Goal: Task Accomplishment & Management: Manage account settings

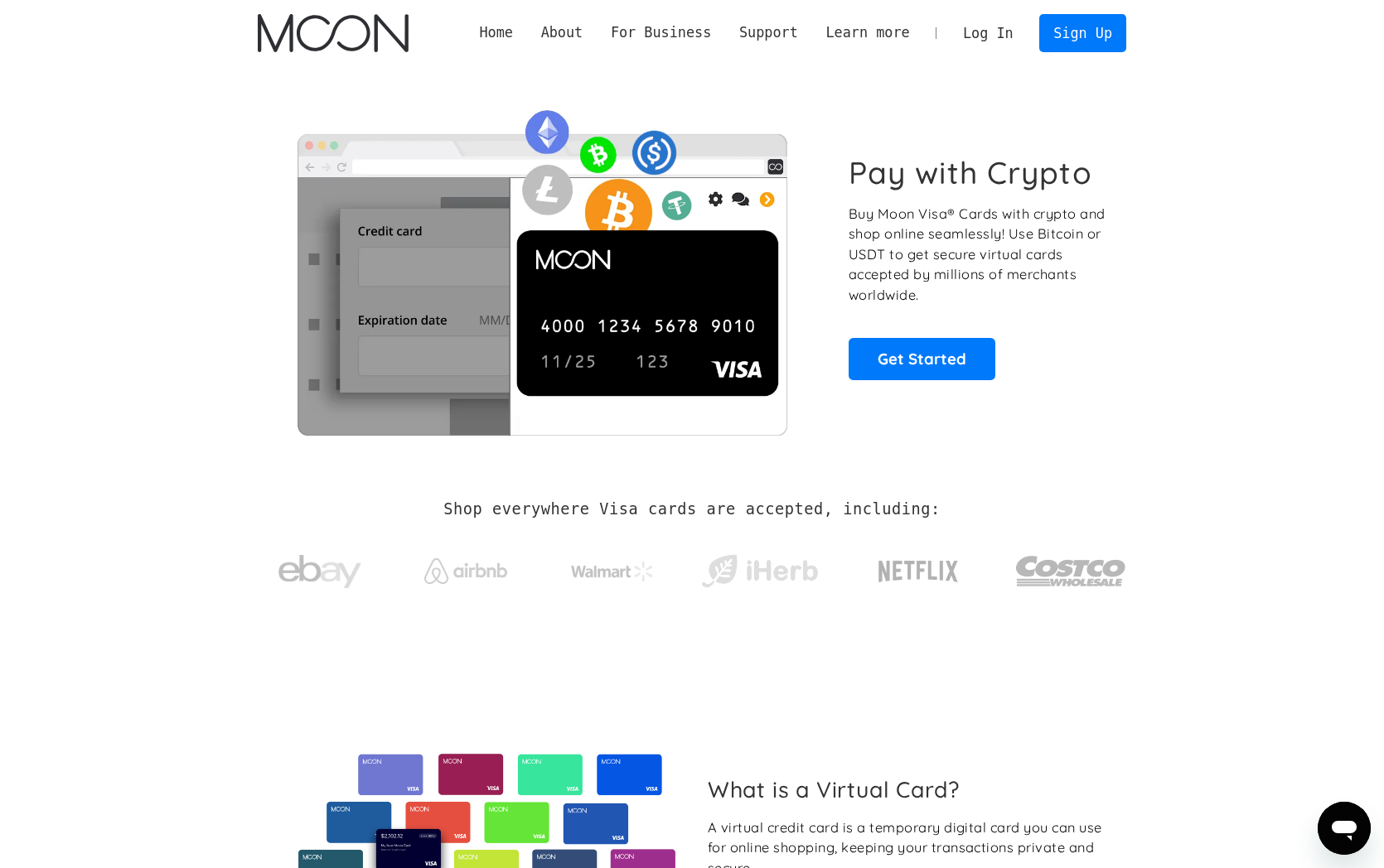
click at [1014, 34] on link "Log In" at bounding box center [988, 33] width 78 height 37
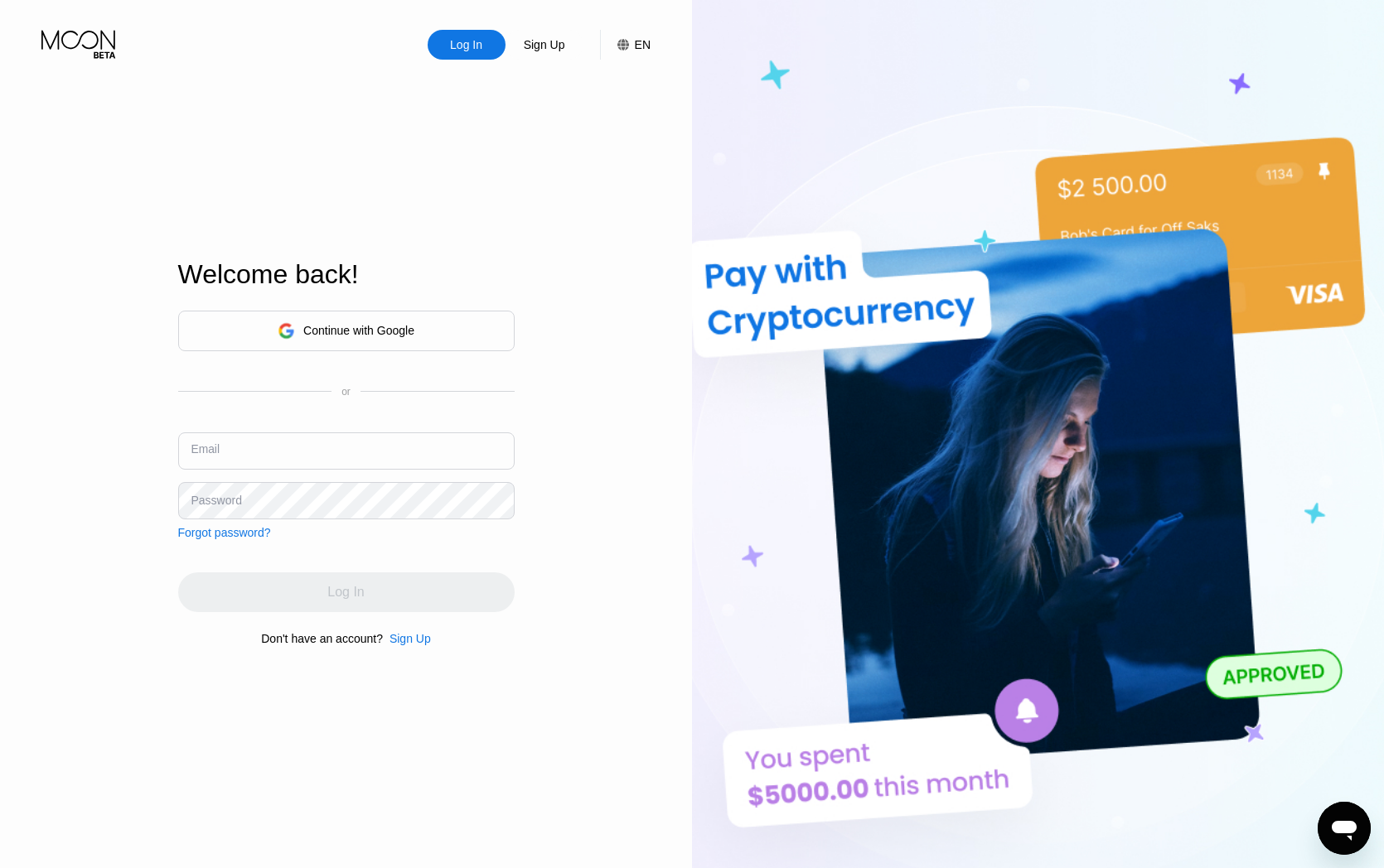
click at [364, 448] on input "text" at bounding box center [346, 451] width 337 height 37
type input "[EMAIL_ADDRESS][DOMAIN_NAME]"
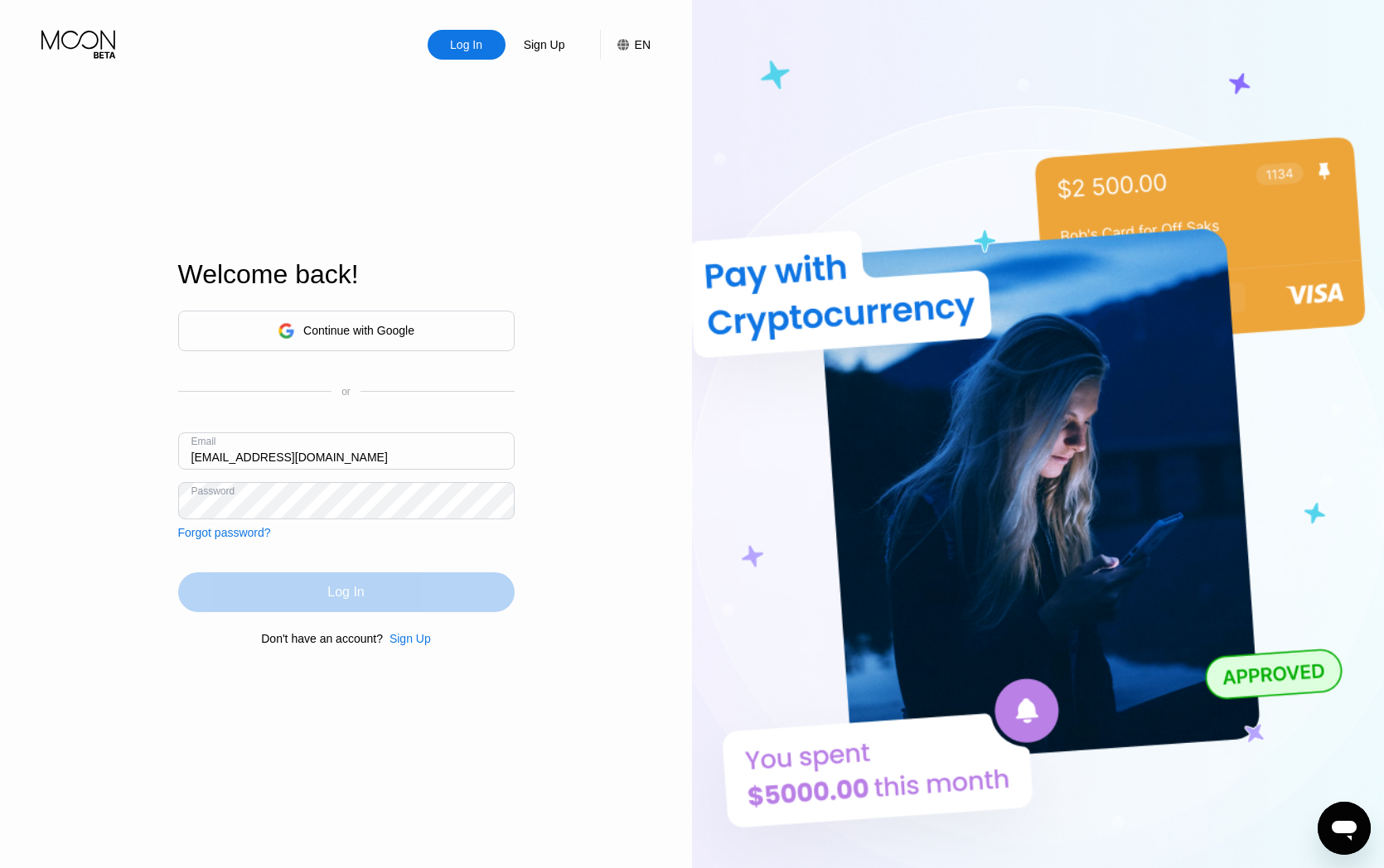
click at [357, 601] on div "Log In" at bounding box center [345, 592] width 37 height 16
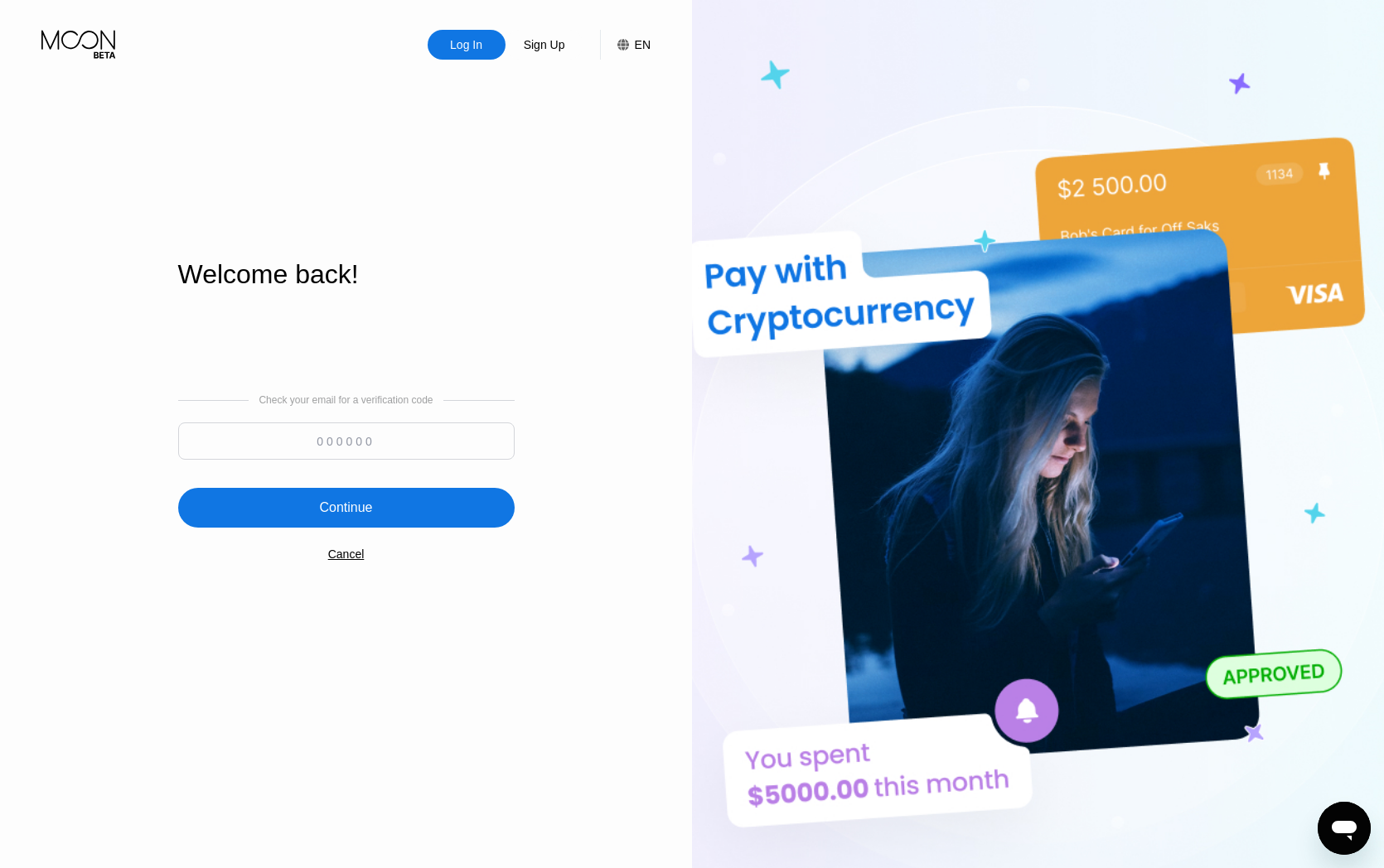
click at [326, 436] on input at bounding box center [346, 441] width 337 height 37
paste input "220464"
type input "220464"
click at [379, 502] on div "Continue" at bounding box center [346, 508] width 337 height 40
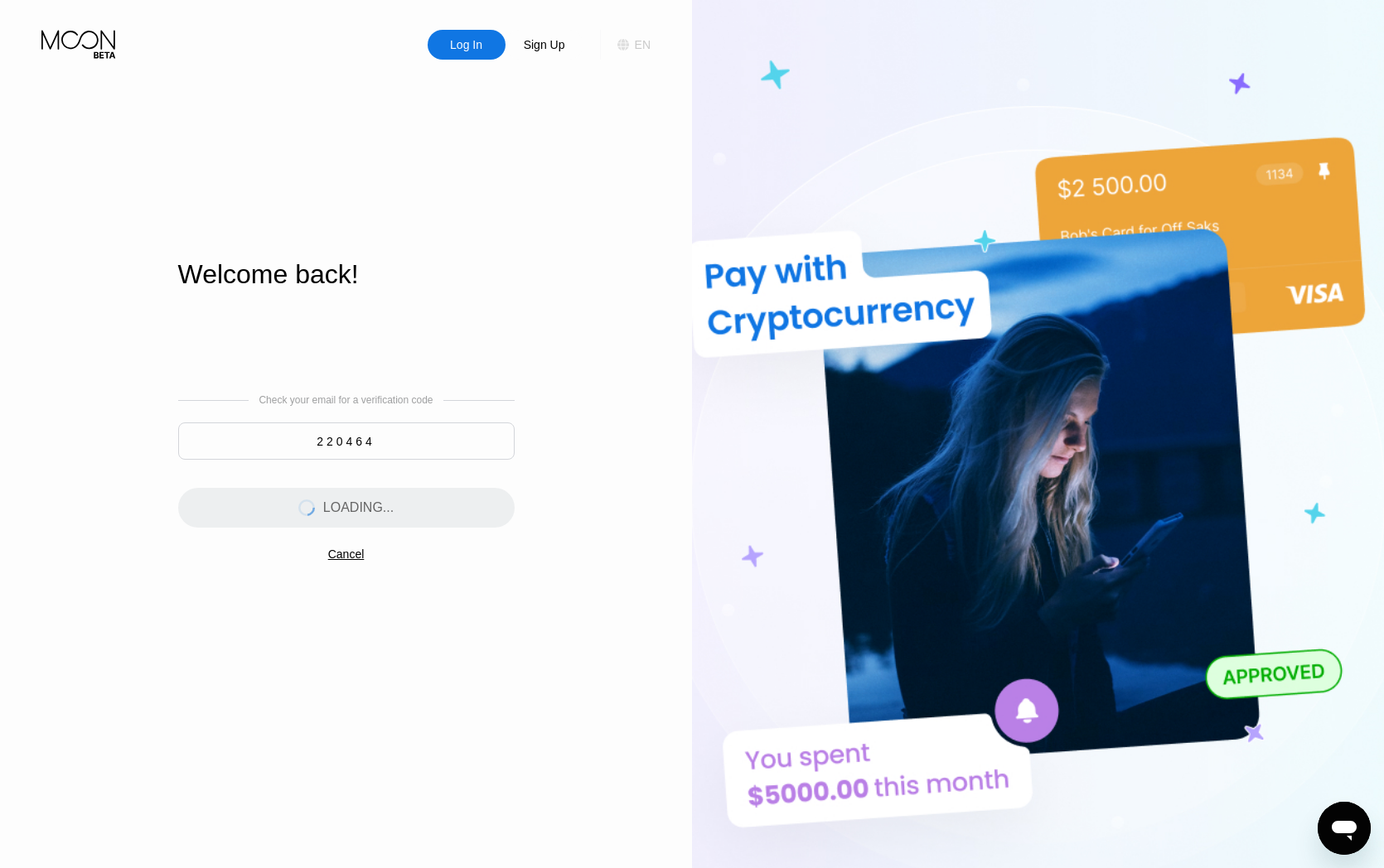
click at [637, 46] on div "EN" at bounding box center [643, 45] width 15 height 14
click at [591, 139] on div "English" at bounding box center [547, 126] width 158 height 33
click at [686, 101] on div "Log In Sign Up EN Language English English Spanish Save Welcome back! Check you…" at bounding box center [346, 477] width 692 height 955
click at [684, 89] on div "Log In Sign Up EN Language English English Spanish Save Welcome back! Check you…" at bounding box center [346, 477] width 692 height 955
click at [680, 90] on div "Log In Sign Up EN Language English English Spanish Save Welcome back! Check you…" at bounding box center [346, 477] width 692 height 955
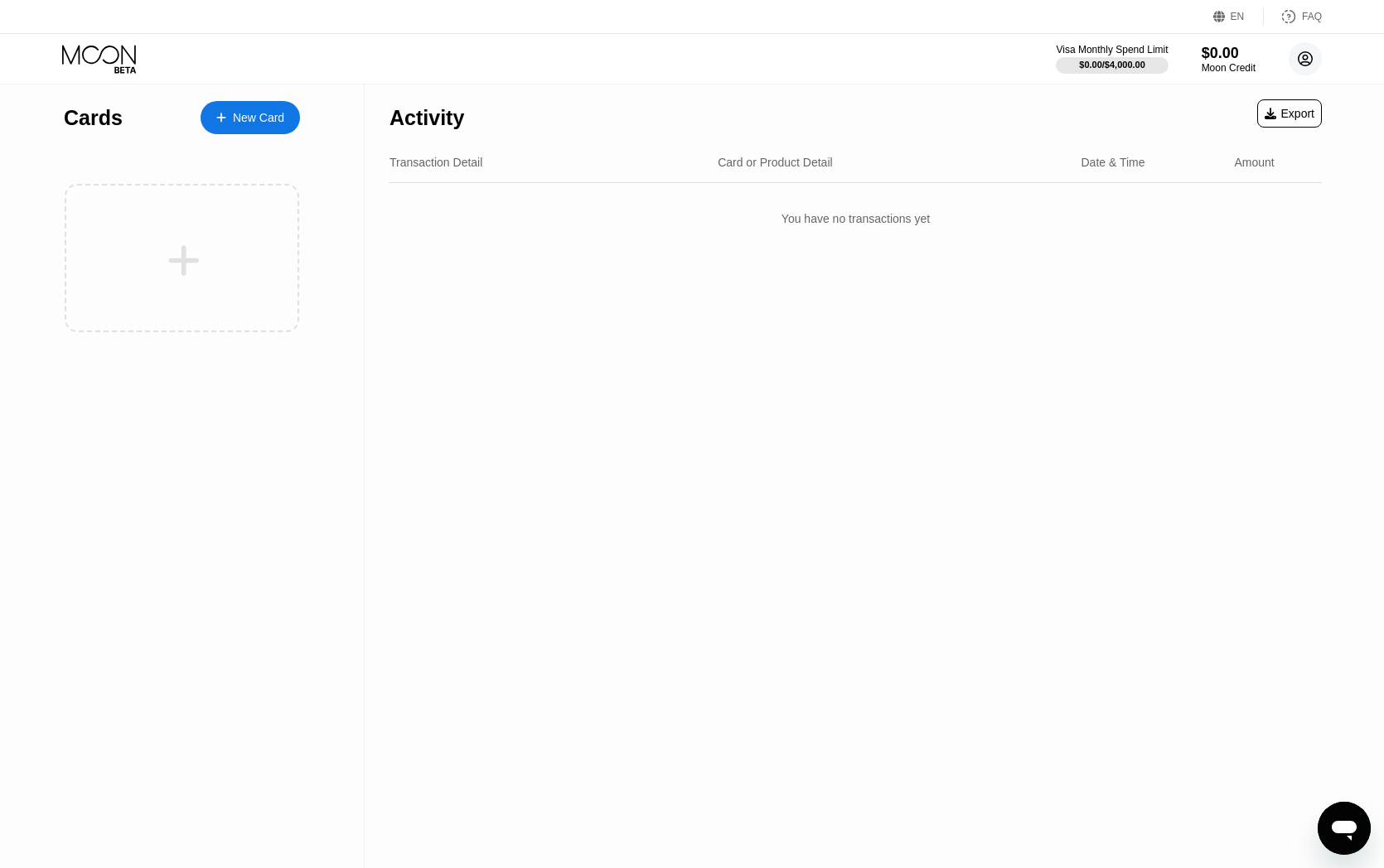
click at [1302, 49] on circle at bounding box center [1305, 59] width 33 height 33
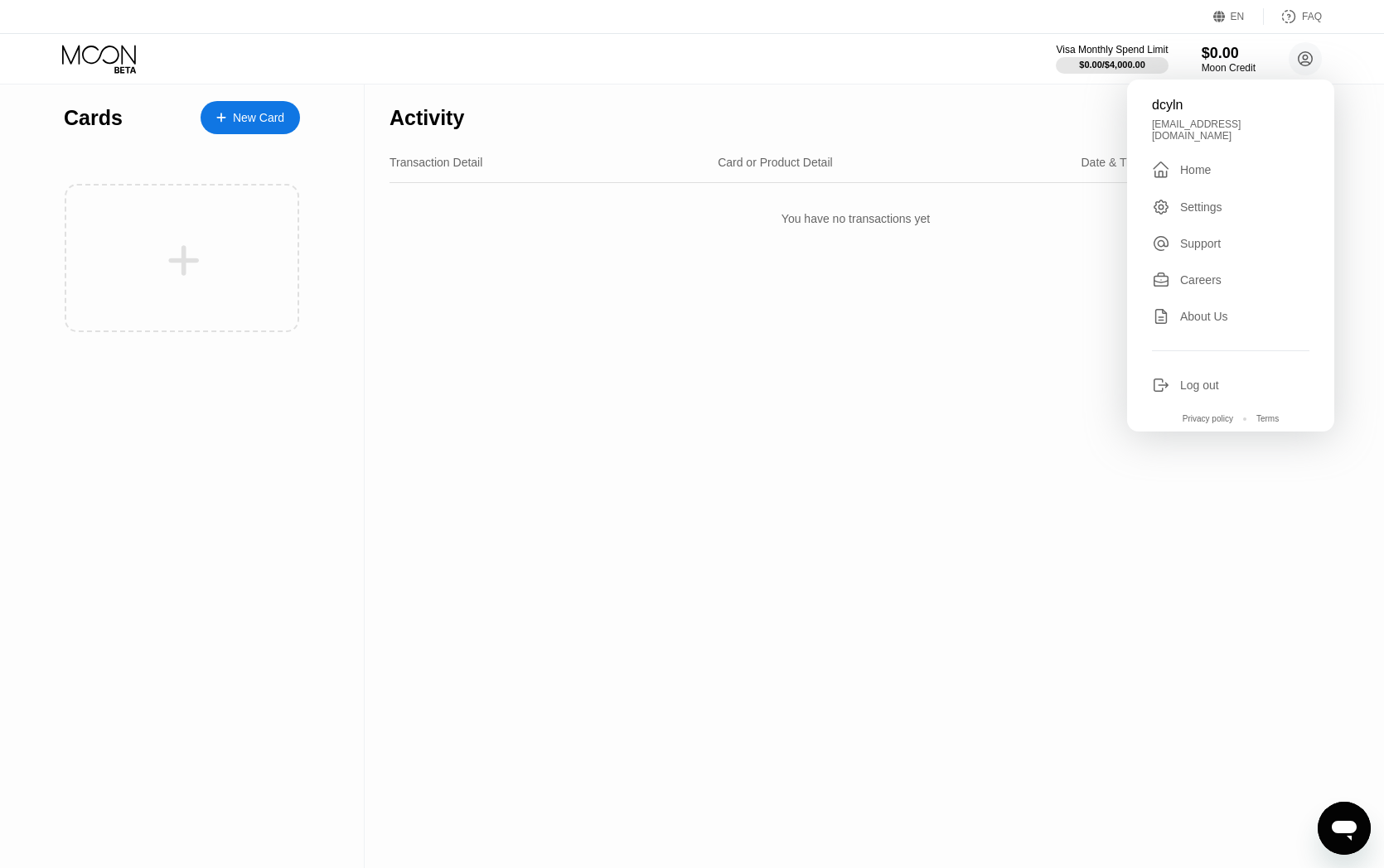
click at [1229, 201] on div "Settings" at bounding box center [1231, 206] width 158 height 18
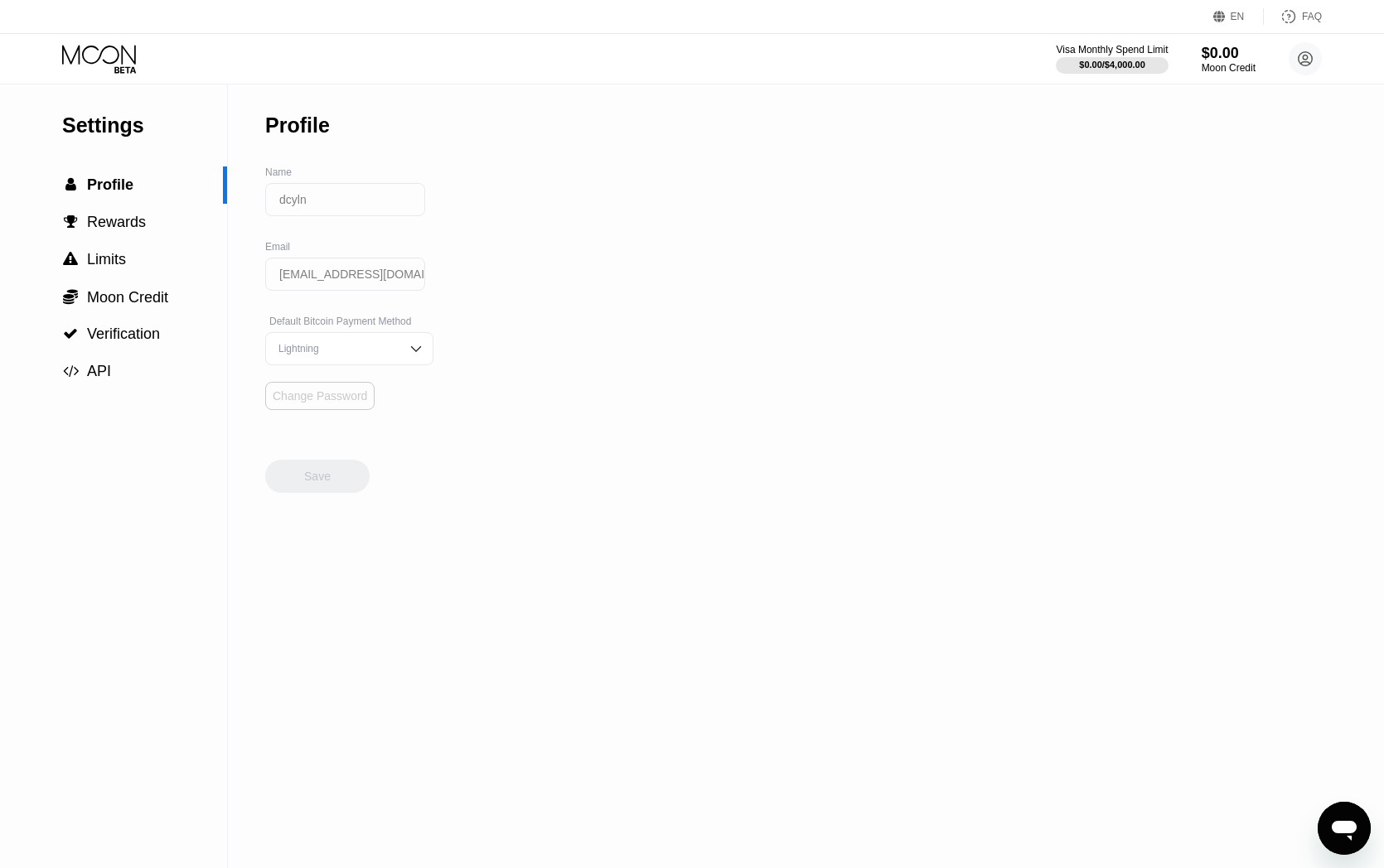
click at [343, 403] on div "Change Password" at bounding box center [320, 396] width 95 height 14
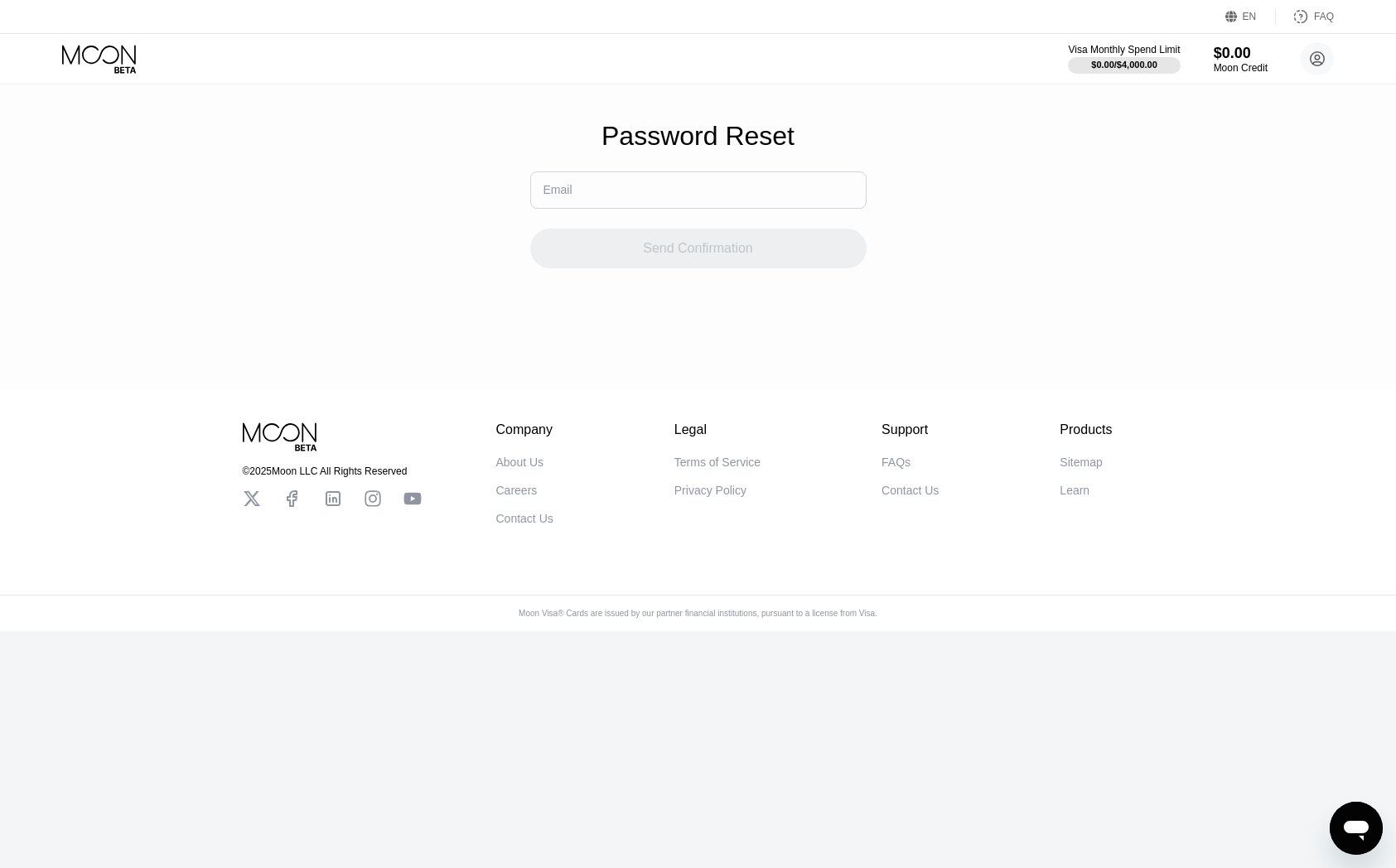
click at [751, 197] on input "text" at bounding box center [698, 190] width 336 height 37
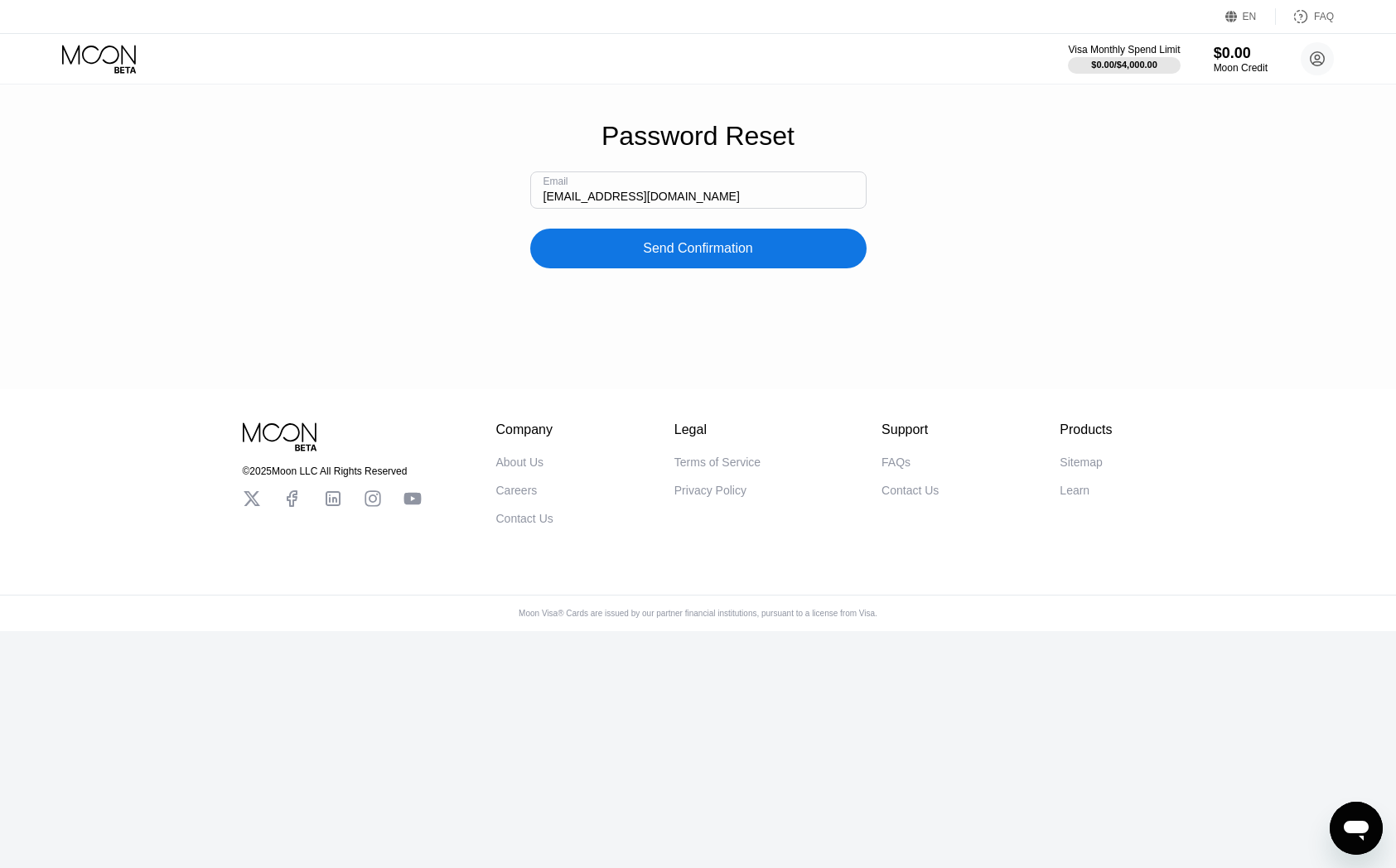
type input "[EMAIL_ADDRESS][DOMAIN_NAME]"
click at [709, 268] on div "Send Confirmation" at bounding box center [698, 248] width 336 height 40
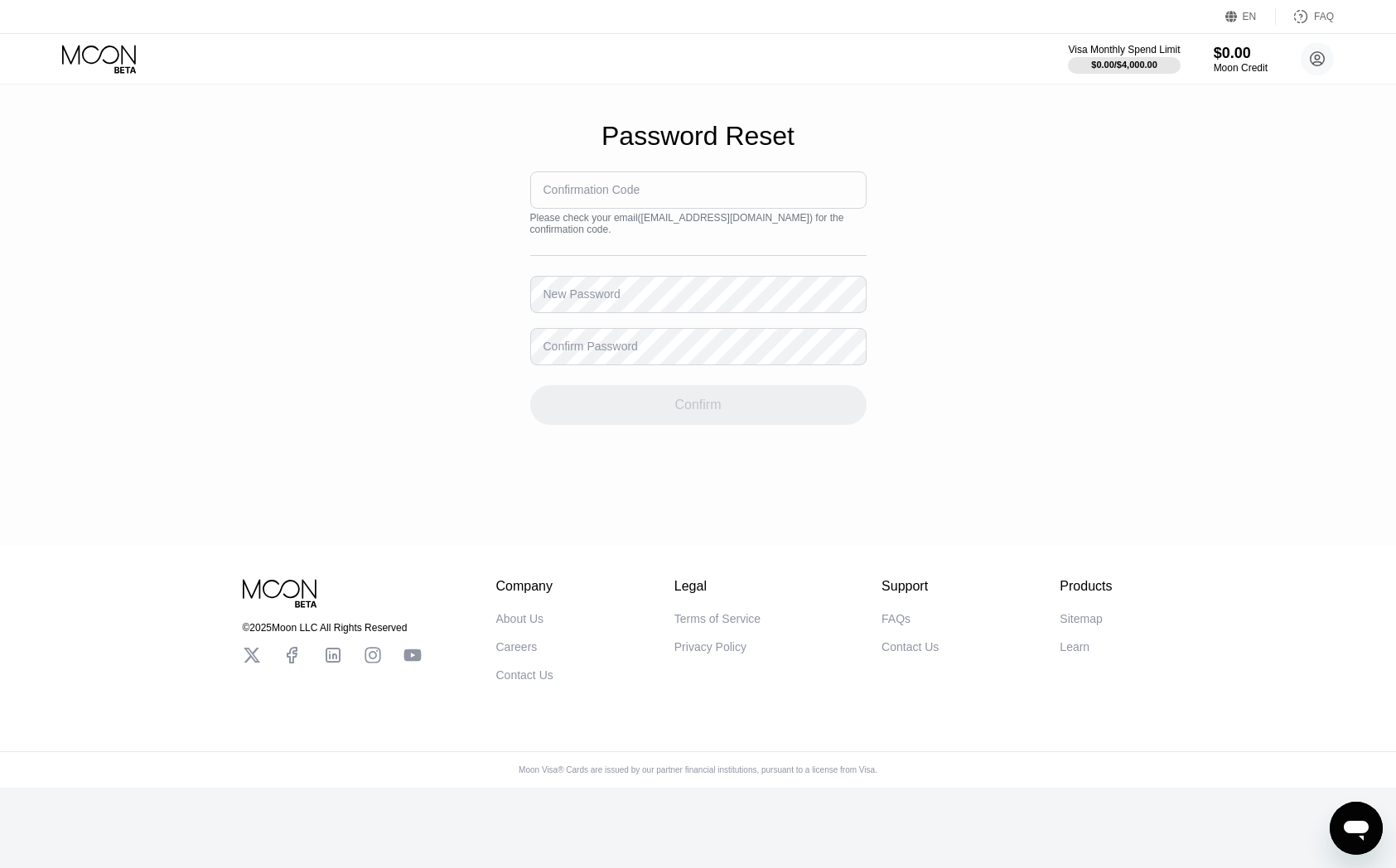
click at [726, 209] on input at bounding box center [698, 190] width 336 height 37
paste input "592068"
type input "592068"
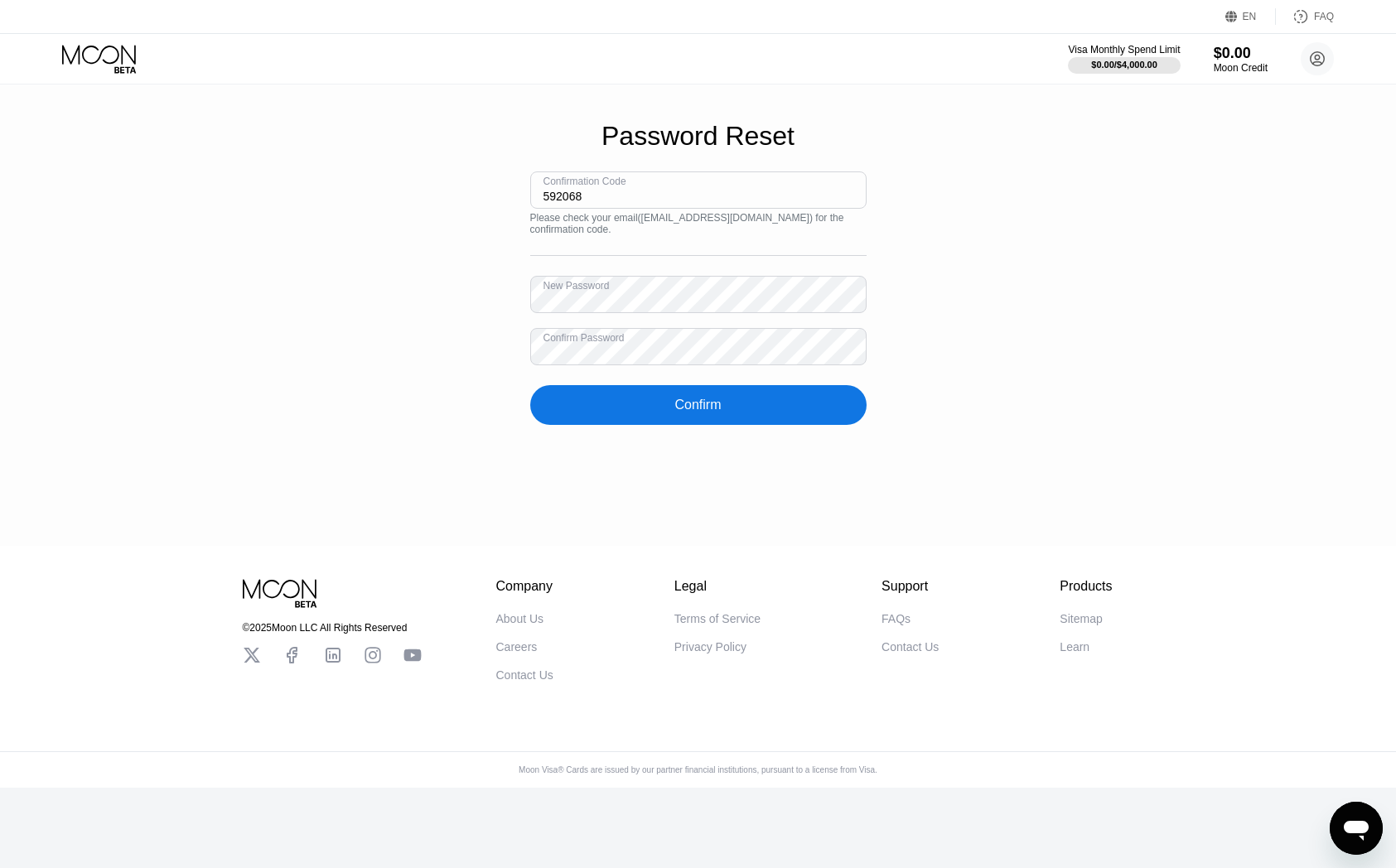
click at [671, 412] on div "Confirm" at bounding box center [698, 405] width 336 height 40
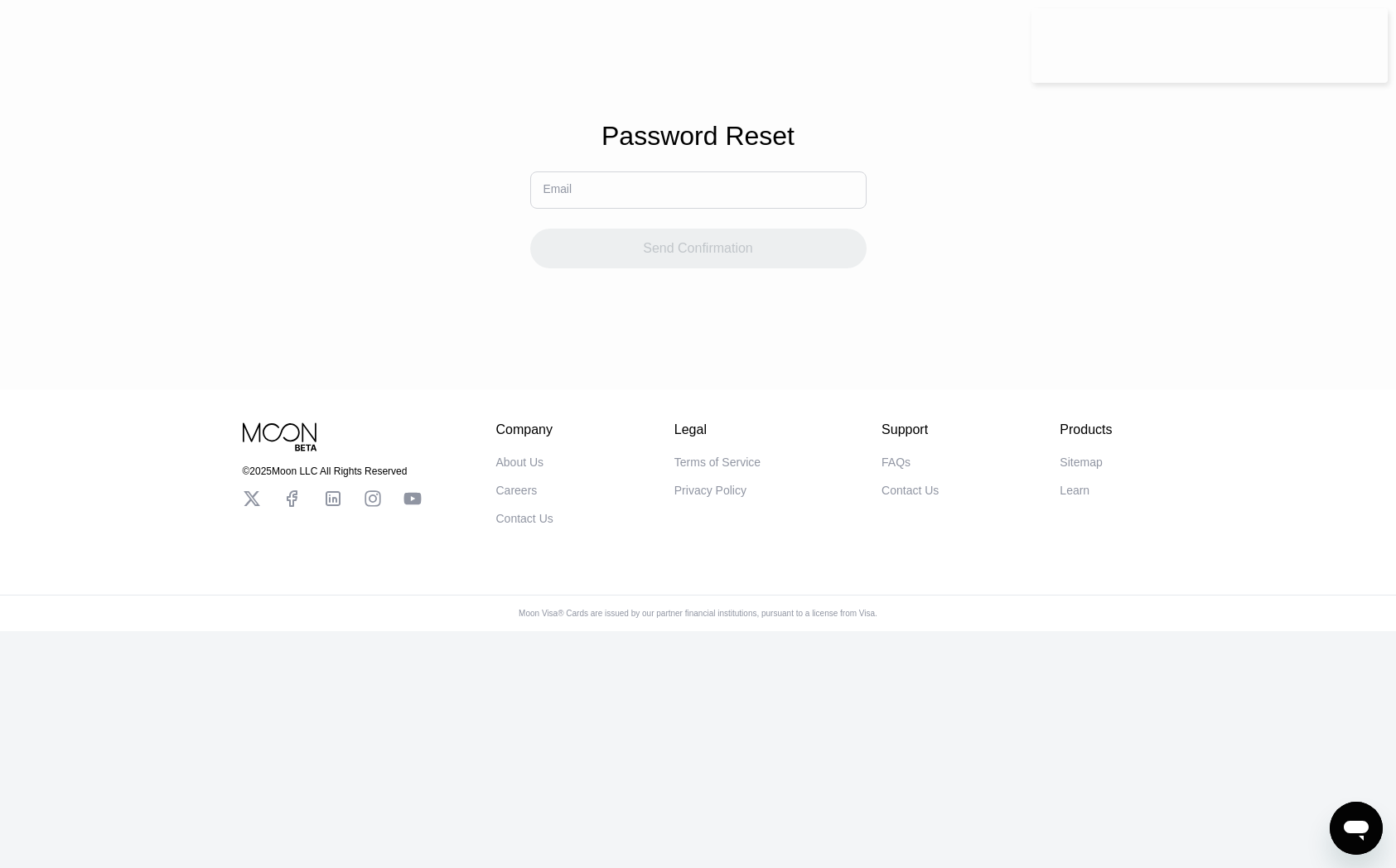
click at [814, 194] on input "text" at bounding box center [698, 190] width 336 height 37
click at [1072, 76] on div "Password Reset Email Send Confirmation" at bounding box center [698, 194] width 1396 height 389
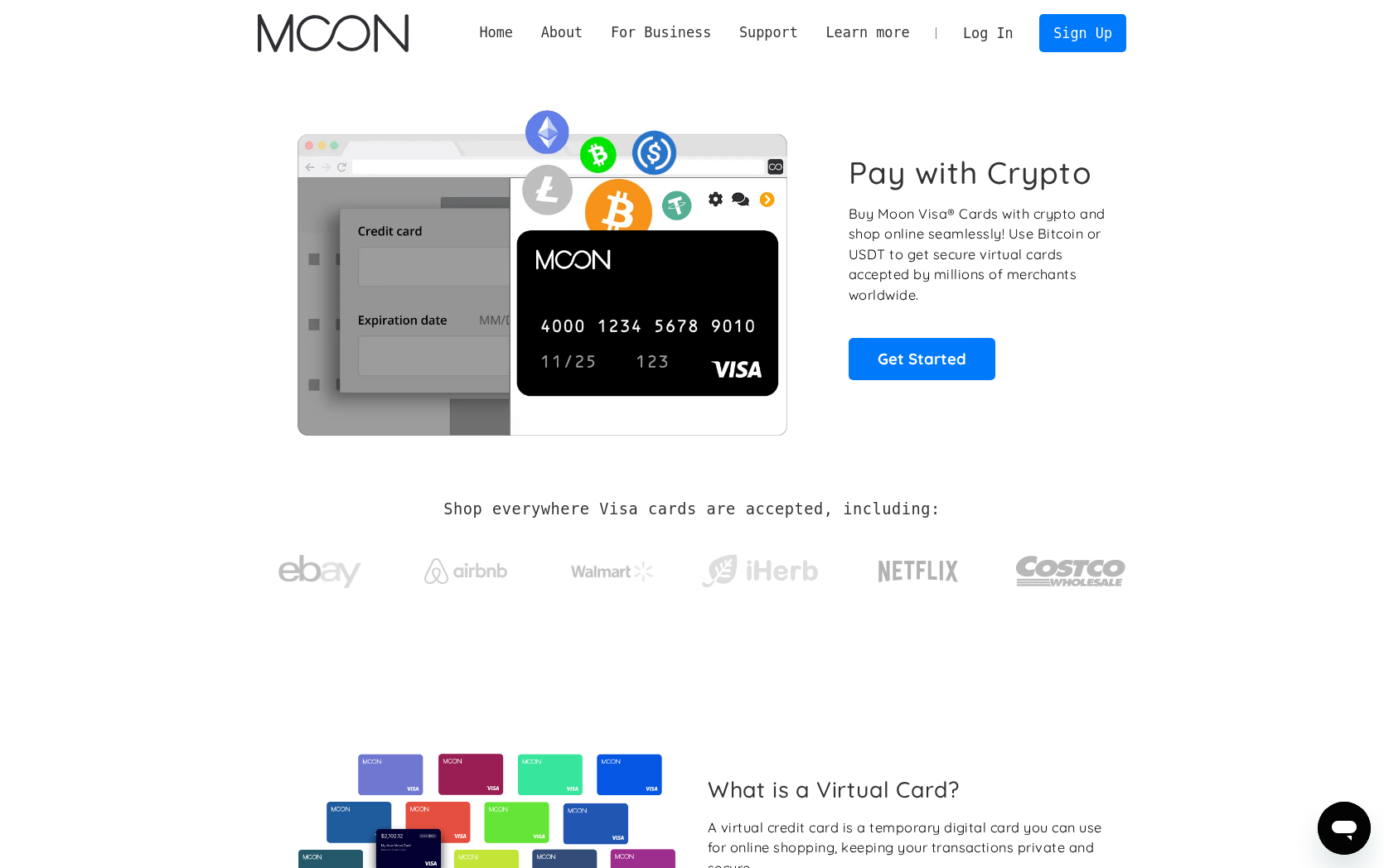
click at [995, 37] on link "Log In" at bounding box center [988, 33] width 78 height 37
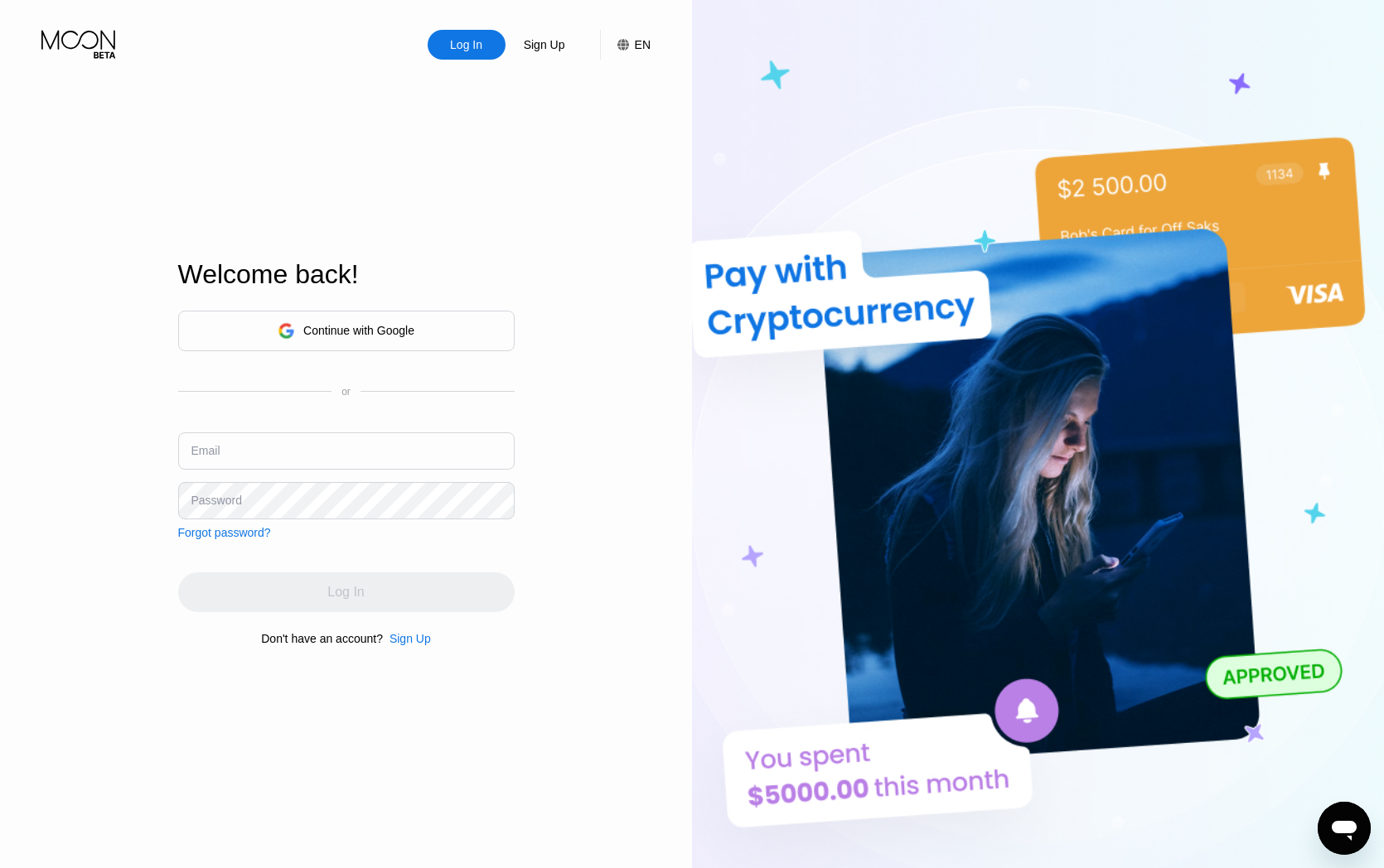
click at [396, 448] on input "text" at bounding box center [346, 451] width 337 height 37
click at [477, 451] on input "text" at bounding box center [346, 451] width 337 height 37
type input "[EMAIL_ADDRESS][DOMAIN_NAME]"
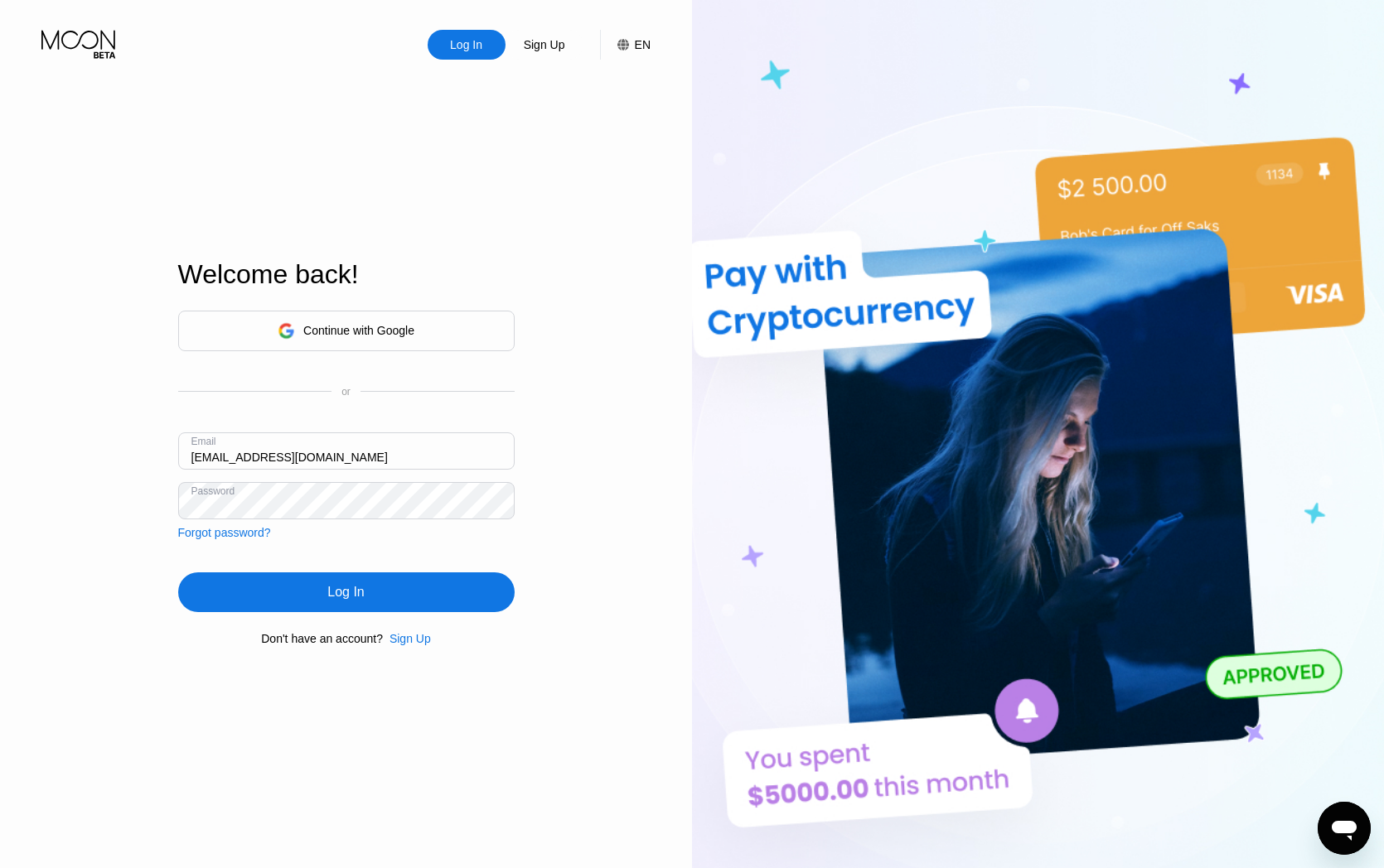
click at [368, 606] on div "Log In" at bounding box center [346, 592] width 337 height 40
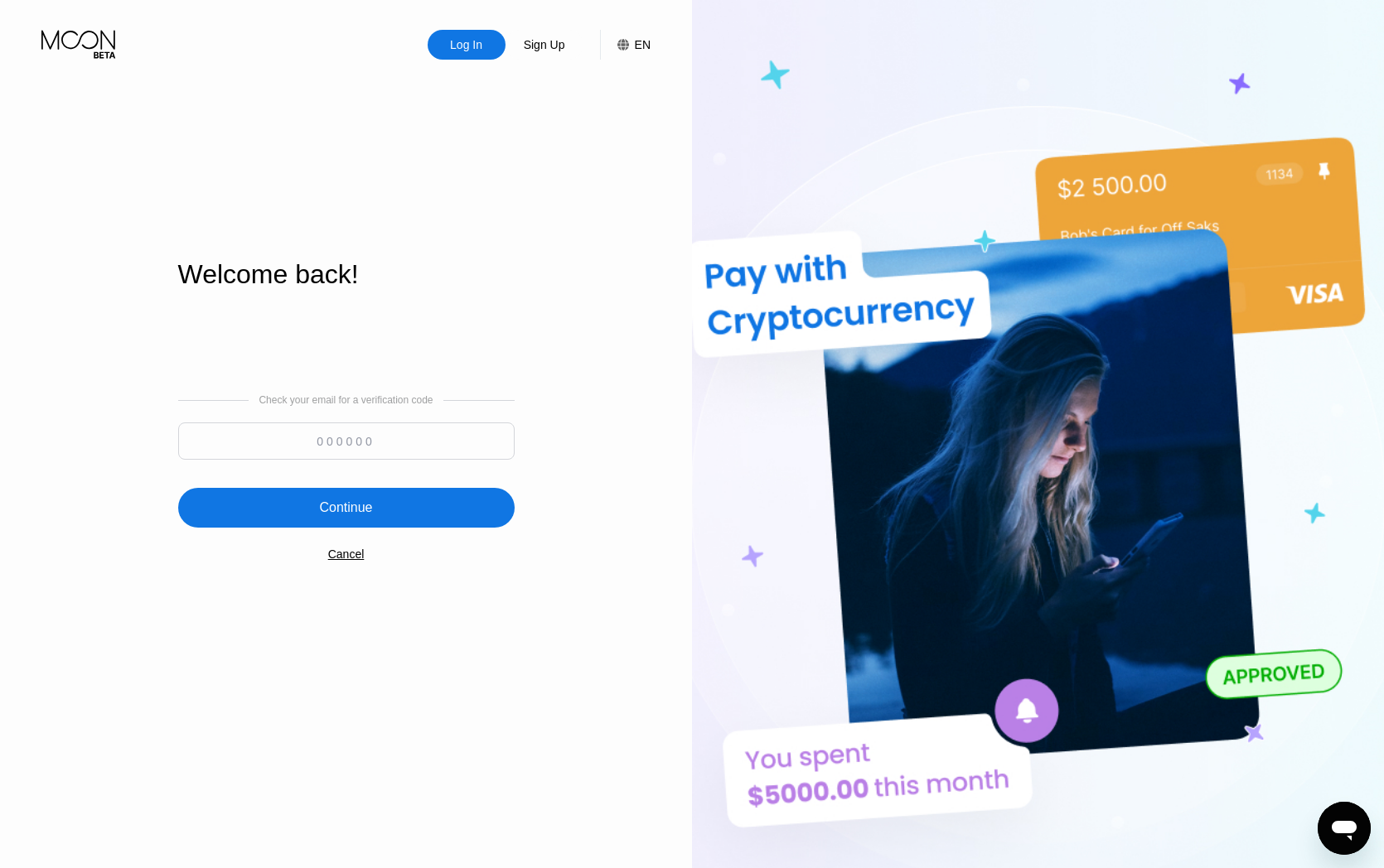
click at [350, 741] on div "Welcome back! Check your email for a verification code Continue Cancel" at bounding box center [346, 452] width 337 height 955
click at [346, 426] on div "Check your email for a verification code" at bounding box center [346, 431] width 337 height 74
click at [346, 440] on input at bounding box center [346, 441] width 337 height 37
paste input "360404"
type input "360404"
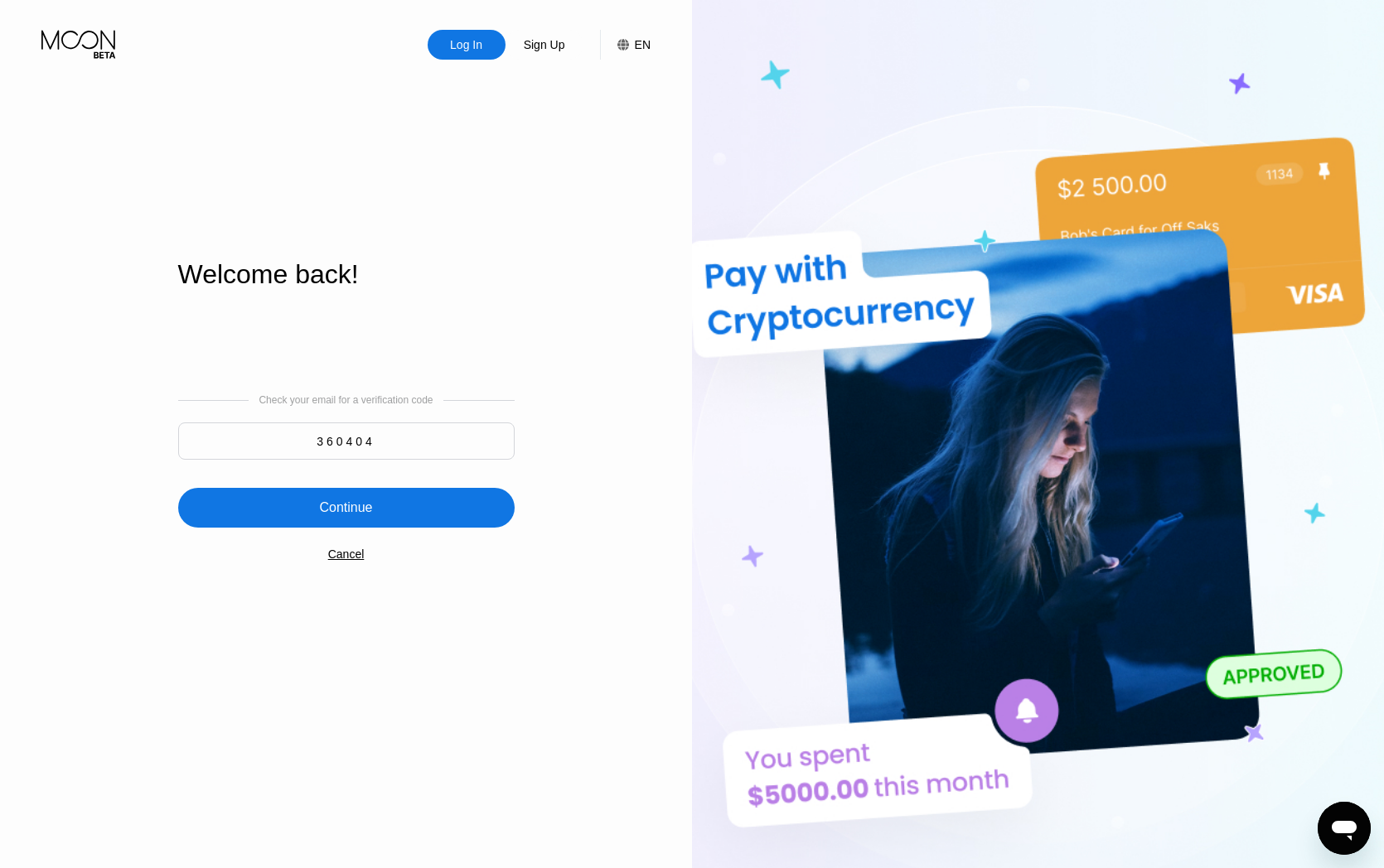
click at [353, 499] on div "Continue" at bounding box center [346, 508] width 337 height 40
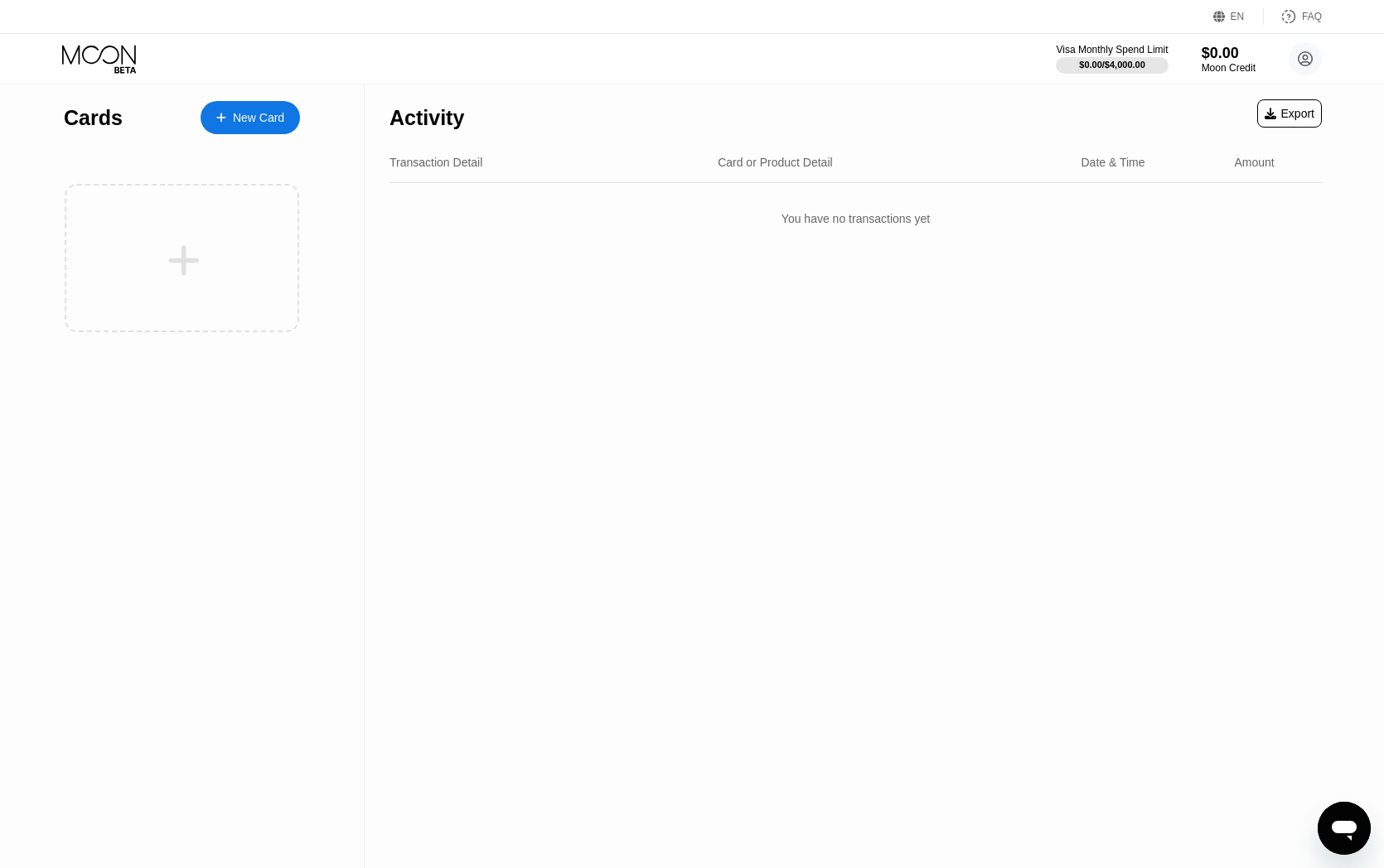
click at [1272, 60] on div "Visa Monthly Spend Limit $0.00 / $4,000.00 $0.00 Moon Credit dcyln dcyln@live.c…" at bounding box center [1189, 59] width 266 height 33
click at [1324, 61] on div "Visa Monthly Spend Limit $0.00 / $4,000.00 $0.00 Moon Credit dcyln dcyln@live.c…" at bounding box center [692, 59] width 1384 height 49
click at [1306, 61] on icon at bounding box center [1306, 59] width 9 height 9
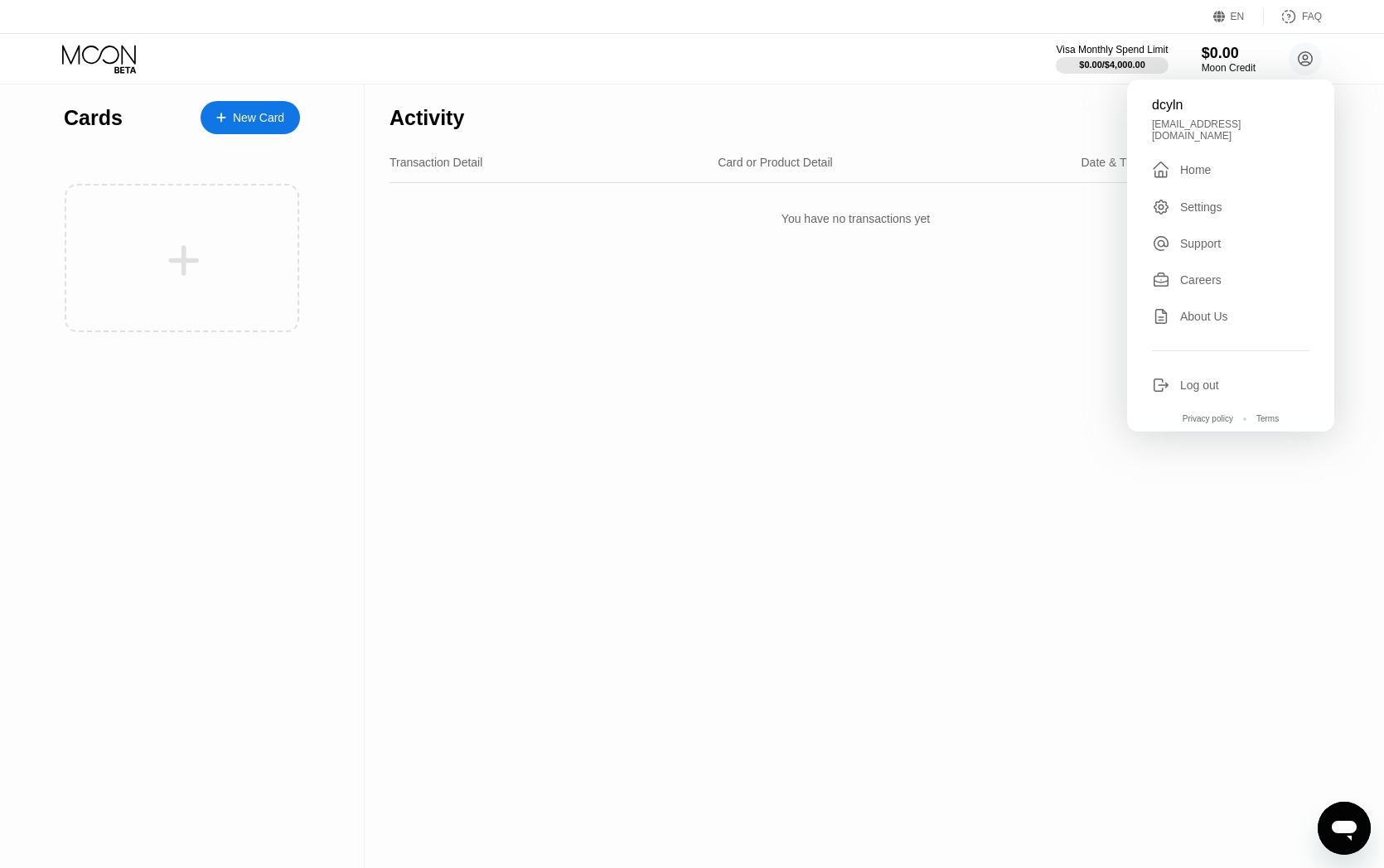
click at [1195, 378] on div "Log out" at bounding box center [1200, 385] width 39 height 14
